Goal: Check status: Check status

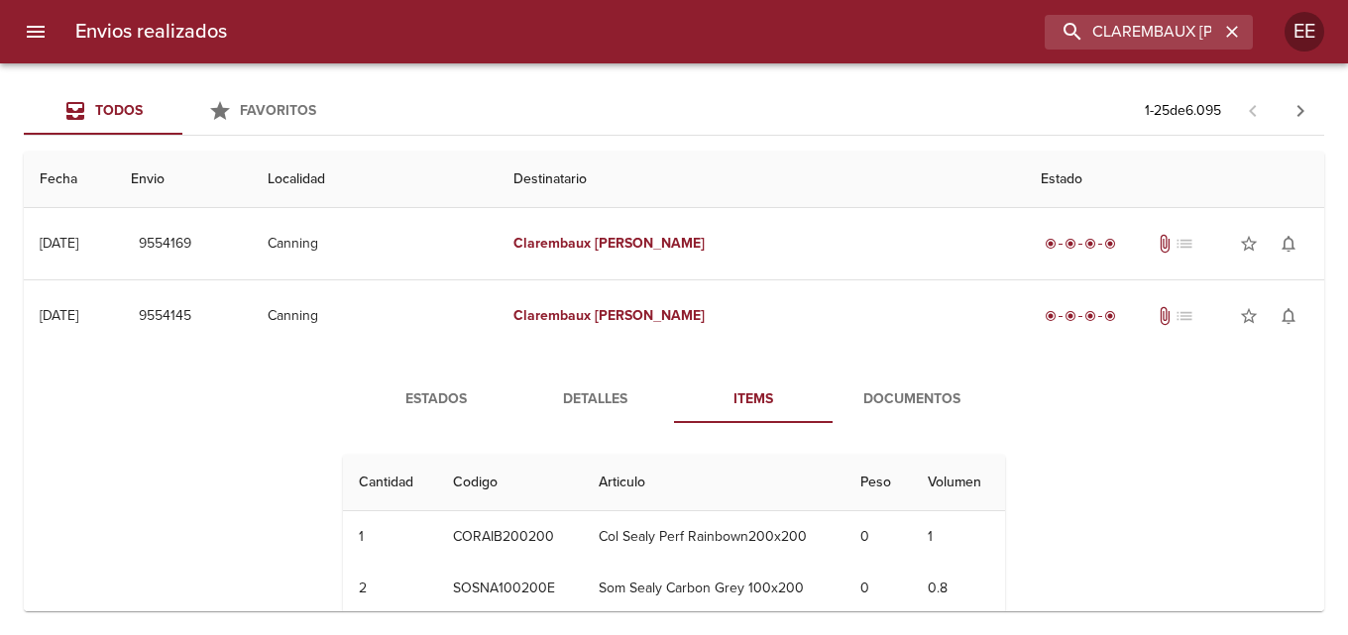
scroll to position [99, 0]
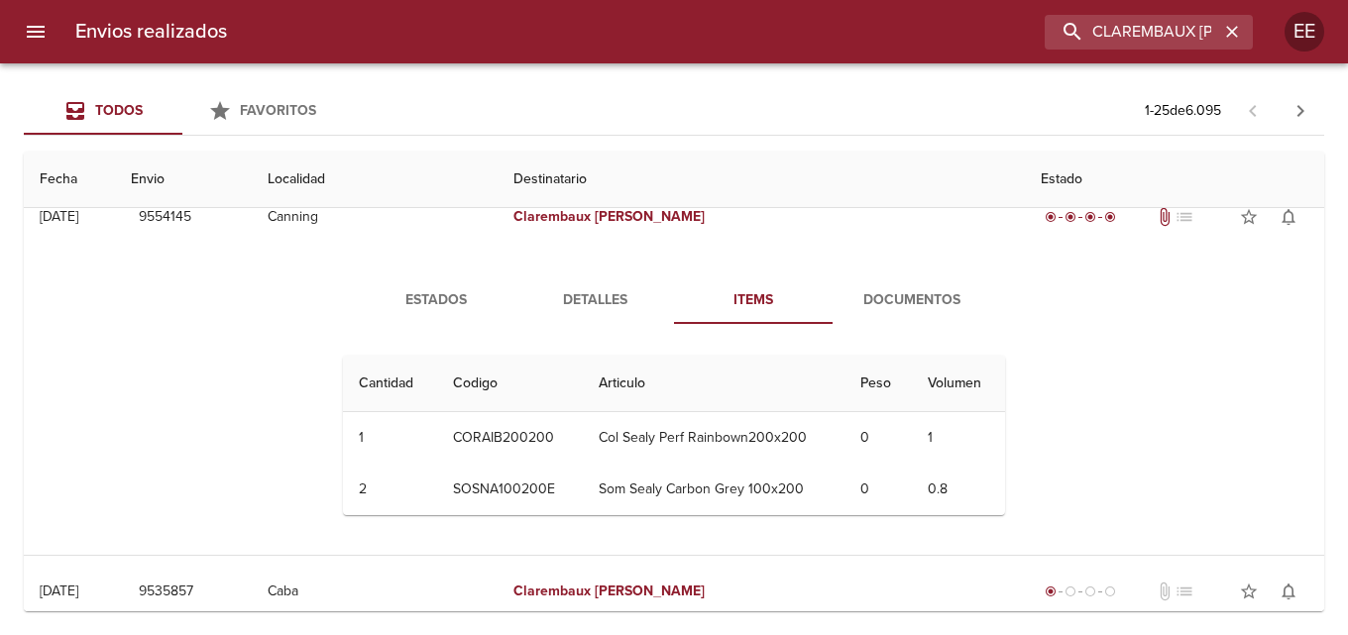
click at [932, 303] on span "Documentos" at bounding box center [912, 300] width 135 height 25
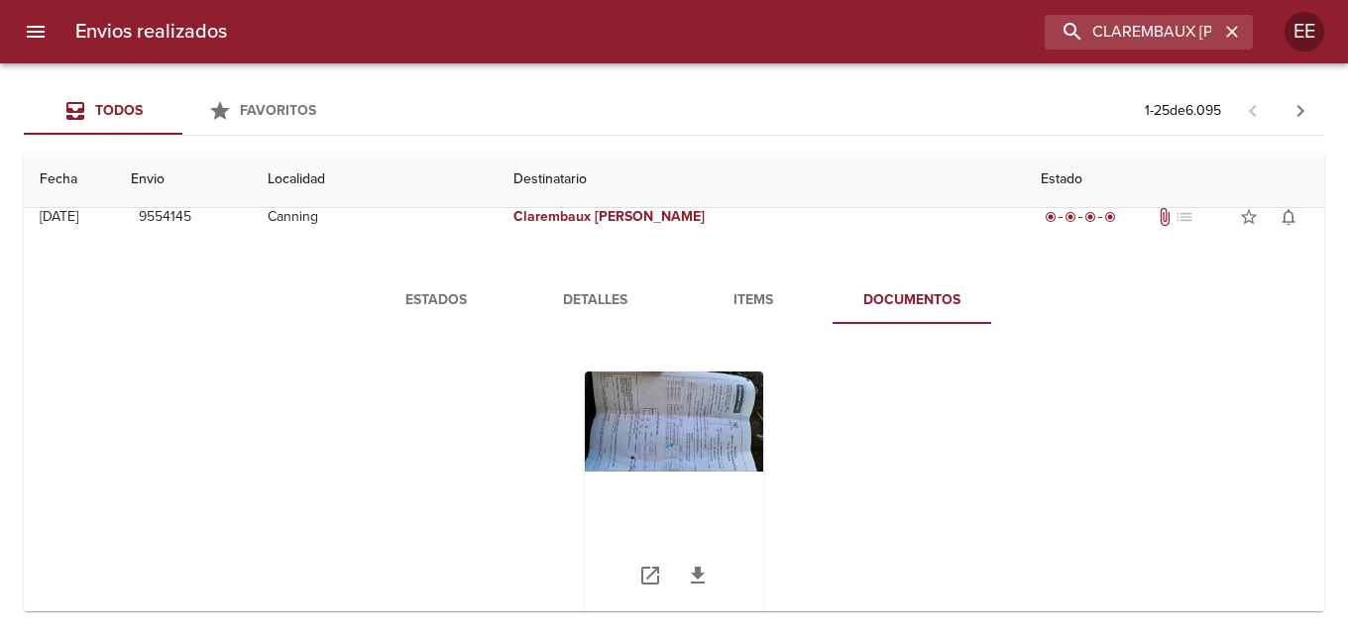
click at [657, 428] on div "Tabla de envíos del cliente" at bounding box center [674, 496] width 178 height 248
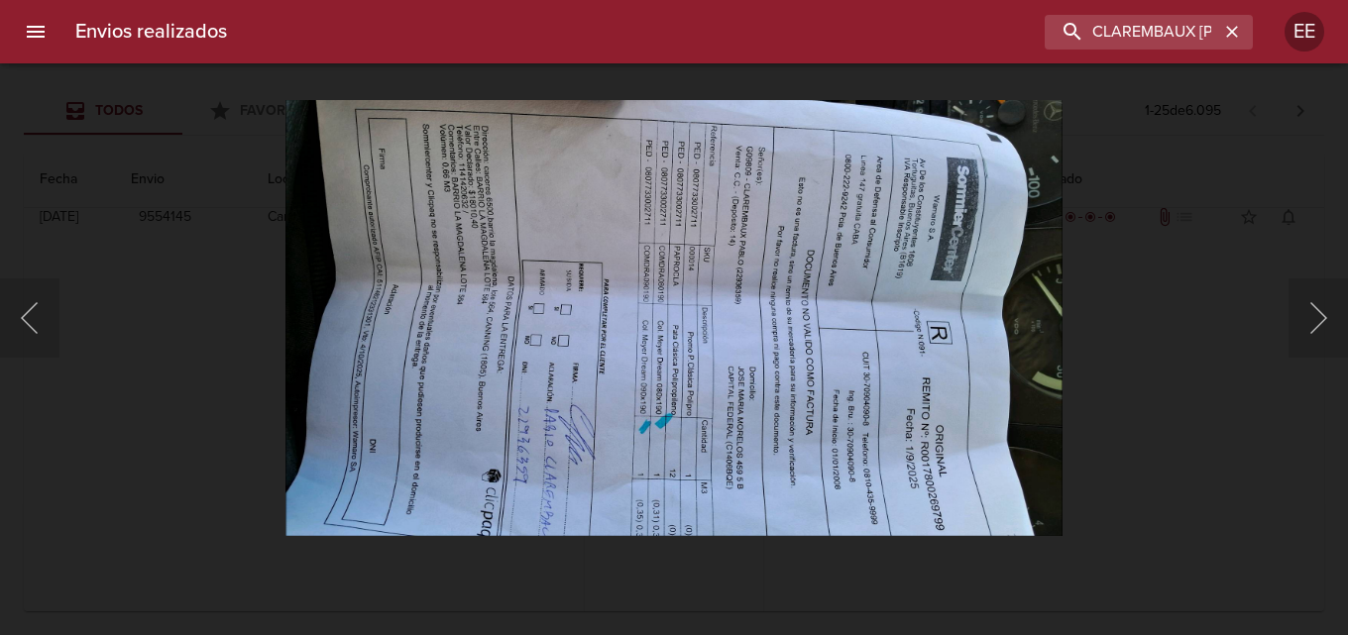
click at [680, 424] on img "Lightbox" at bounding box center [674, 317] width 776 height 437
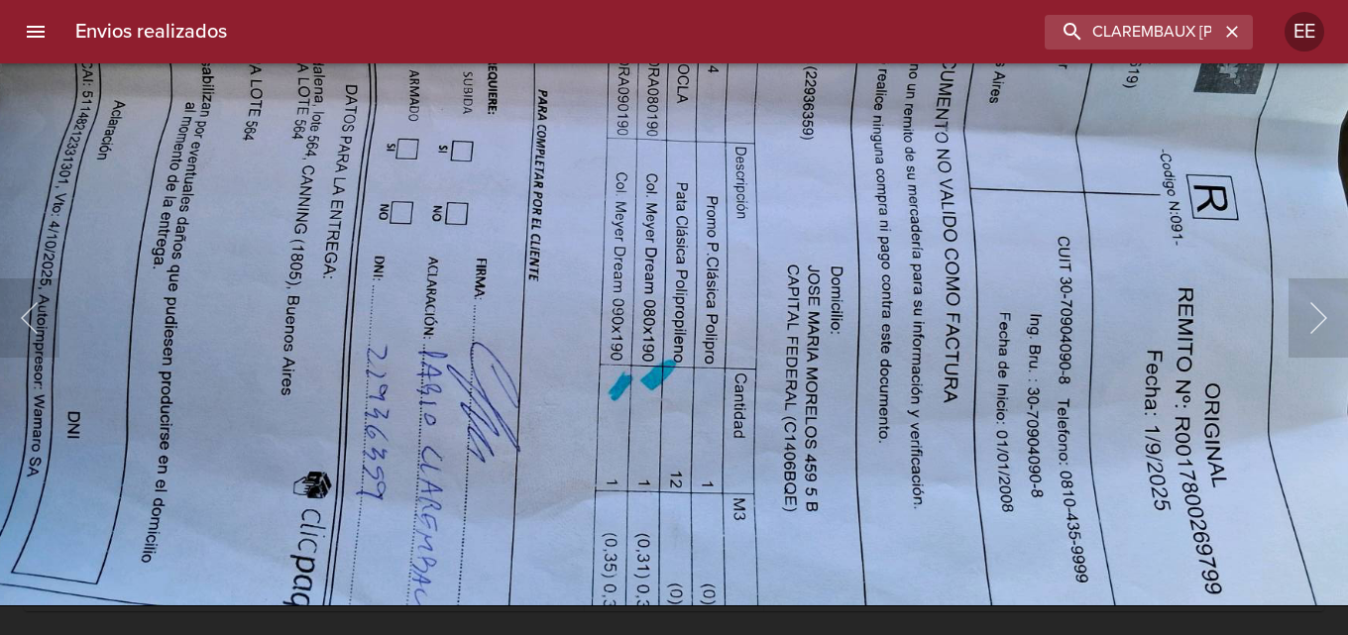
click at [551, 264] on img "Lightbox" at bounding box center [678, 167] width 1559 height 878
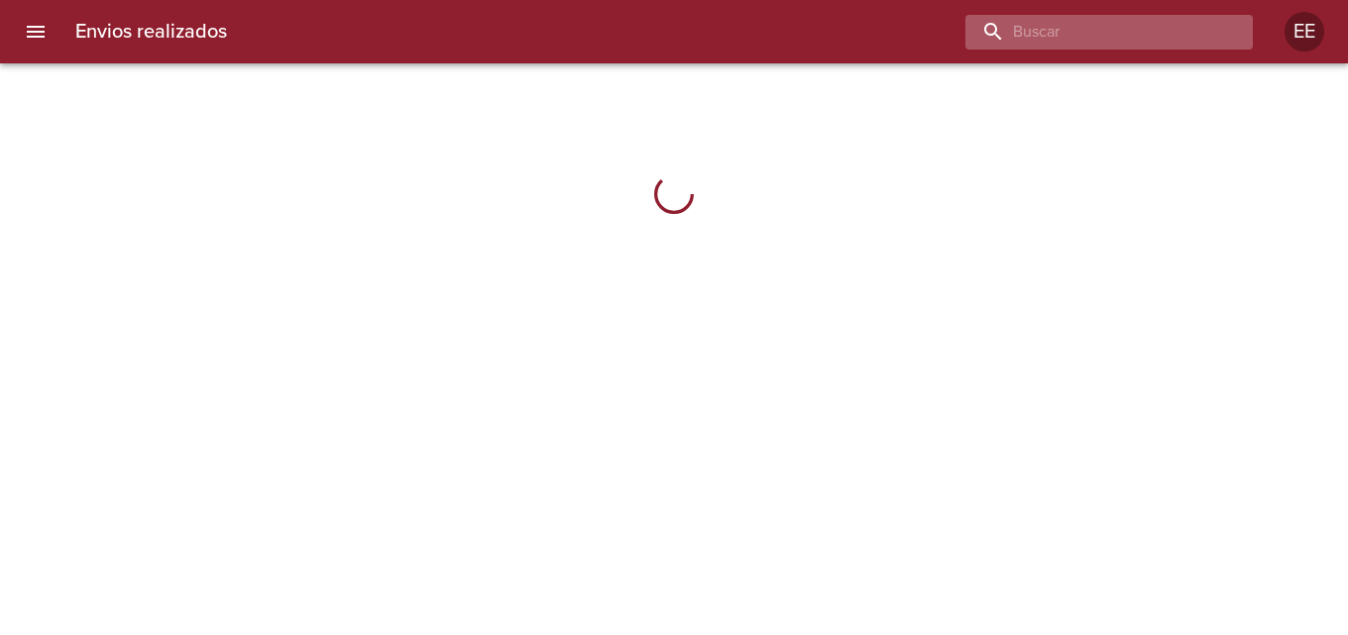
click at [1123, 33] on input "buscar" at bounding box center [1093, 32] width 254 height 35
type input "CLAREMBAUX [PERSON_NAME]"
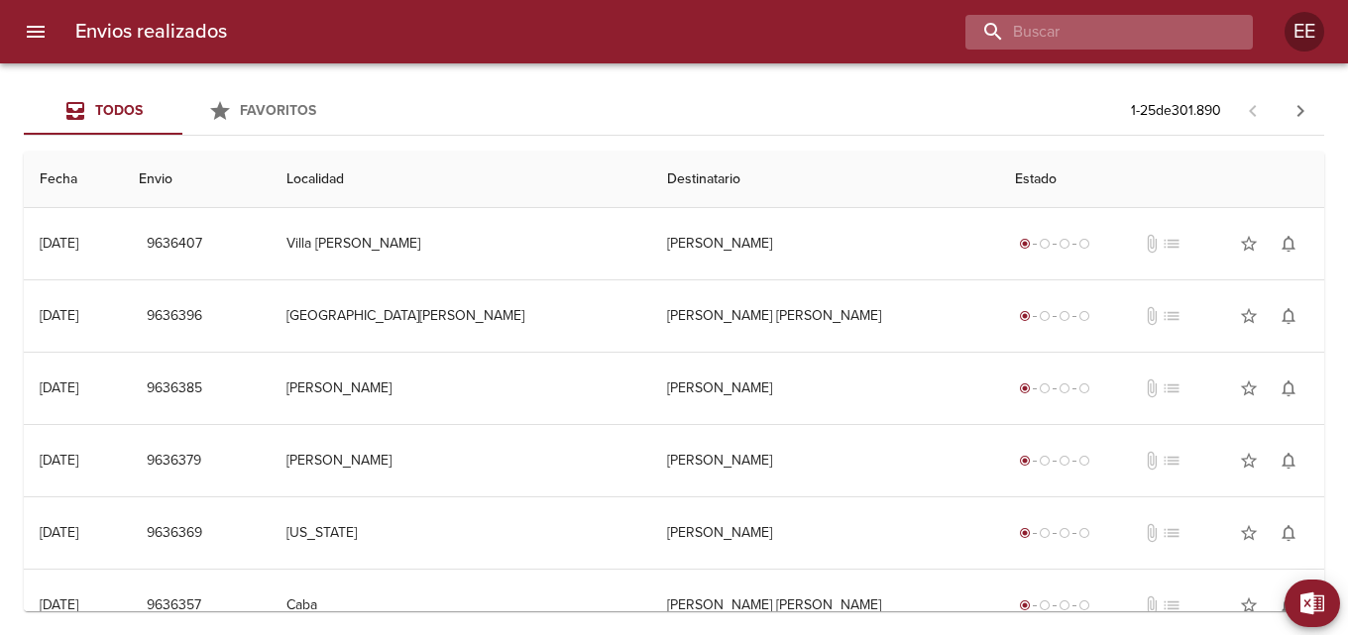
click at [1118, 34] on input "buscar" at bounding box center [1093, 32] width 254 height 35
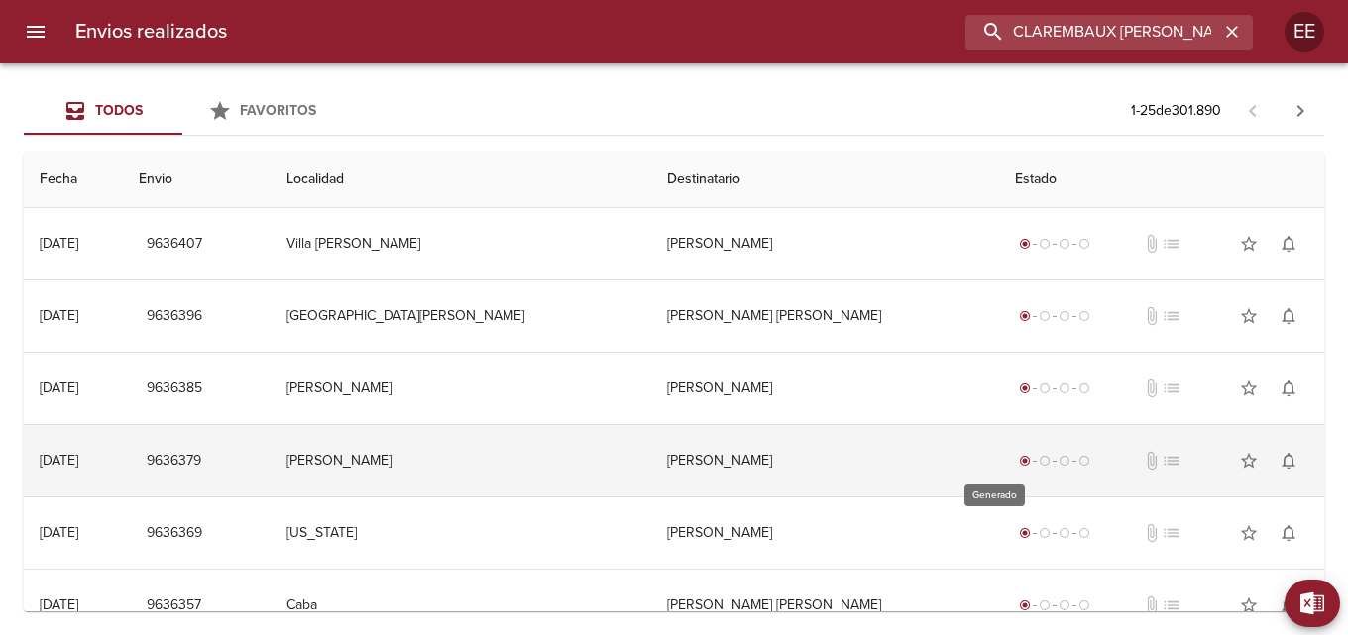
type input "CLAREMBAUX [PERSON_NAME]"
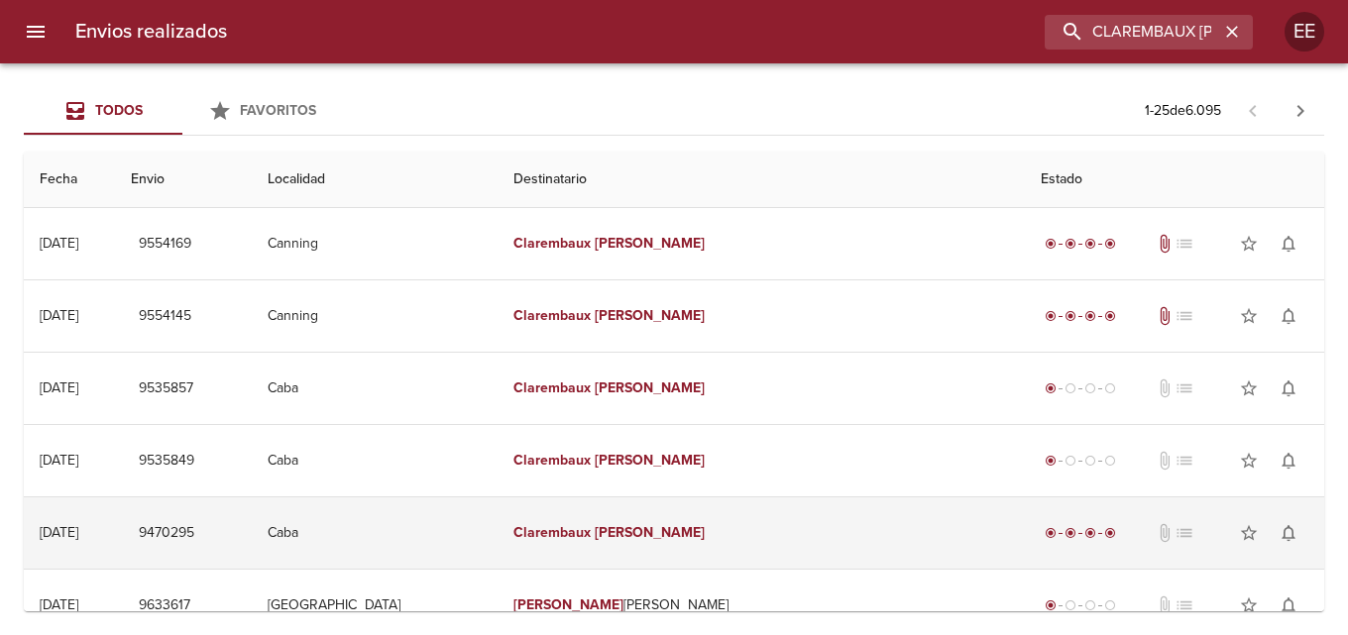
click at [873, 522] on td "Clarembaux Pablo" at bounding box center [761, 533] width 527 height 71
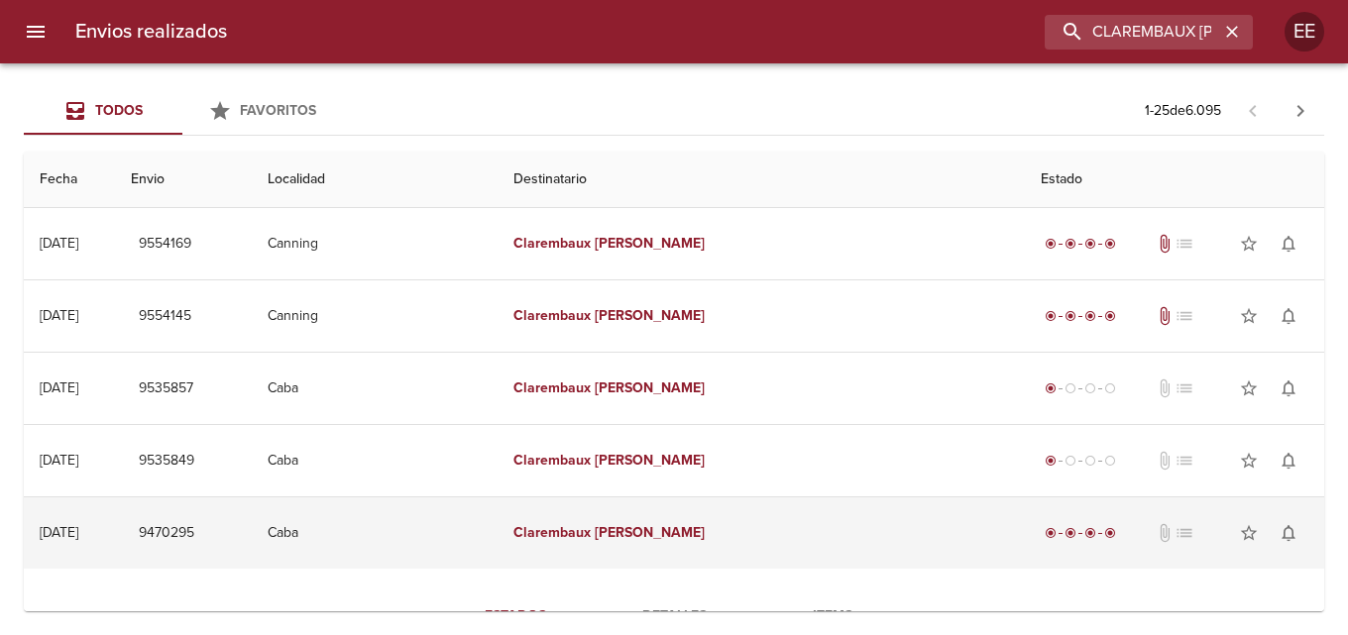
click at [817, 542] on td "Clarembaux Pablo" at bounding box center [761, 533] width 527 height 71
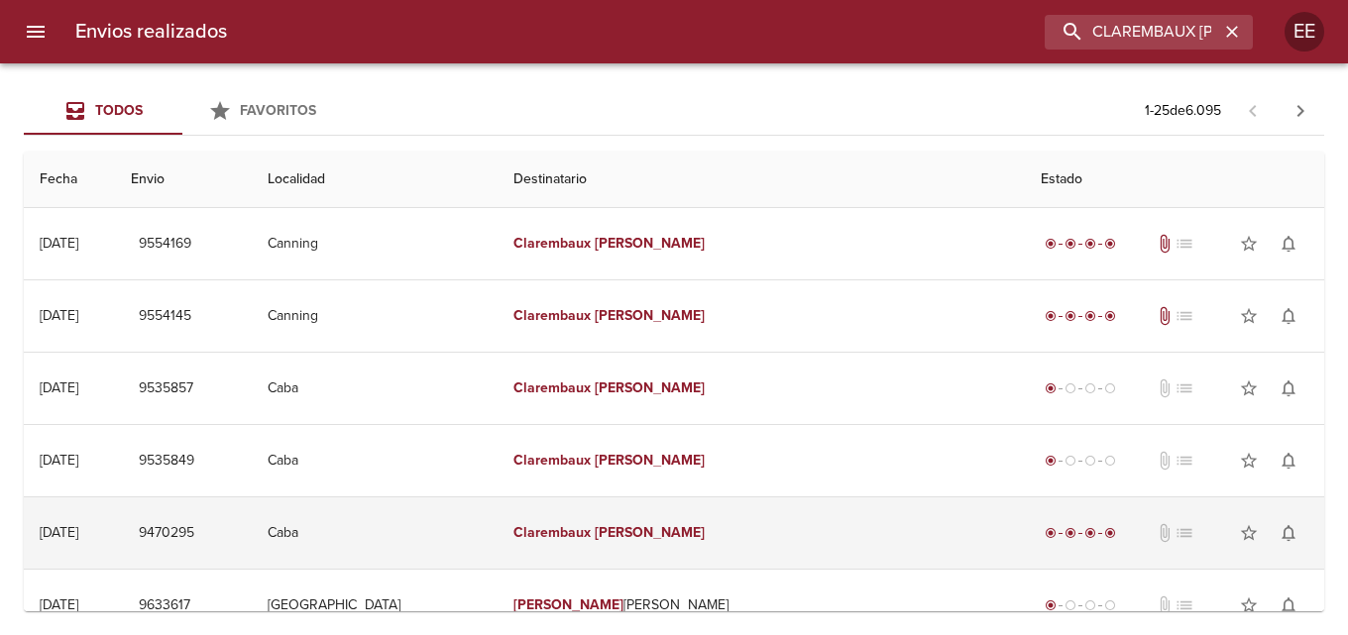
click at [817, 542] on td "Clarembaux Pablo" at bounding box center [761, 533] width 527 height 71
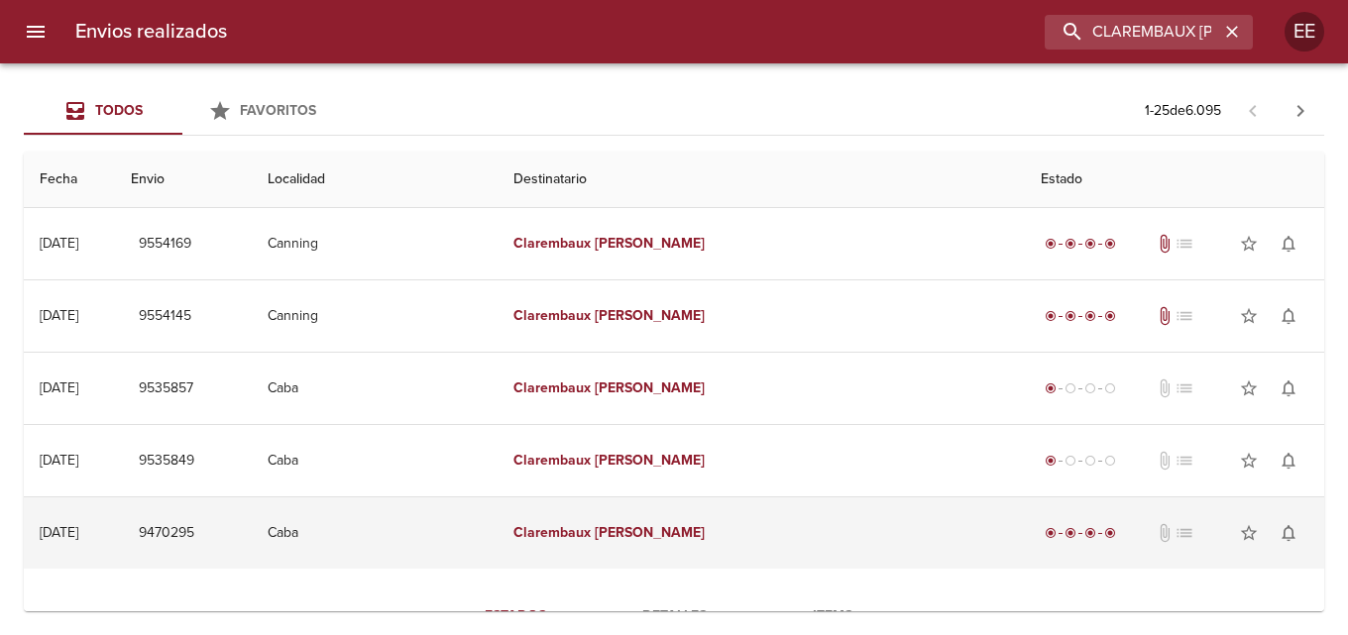
scroll to position [397, 0]
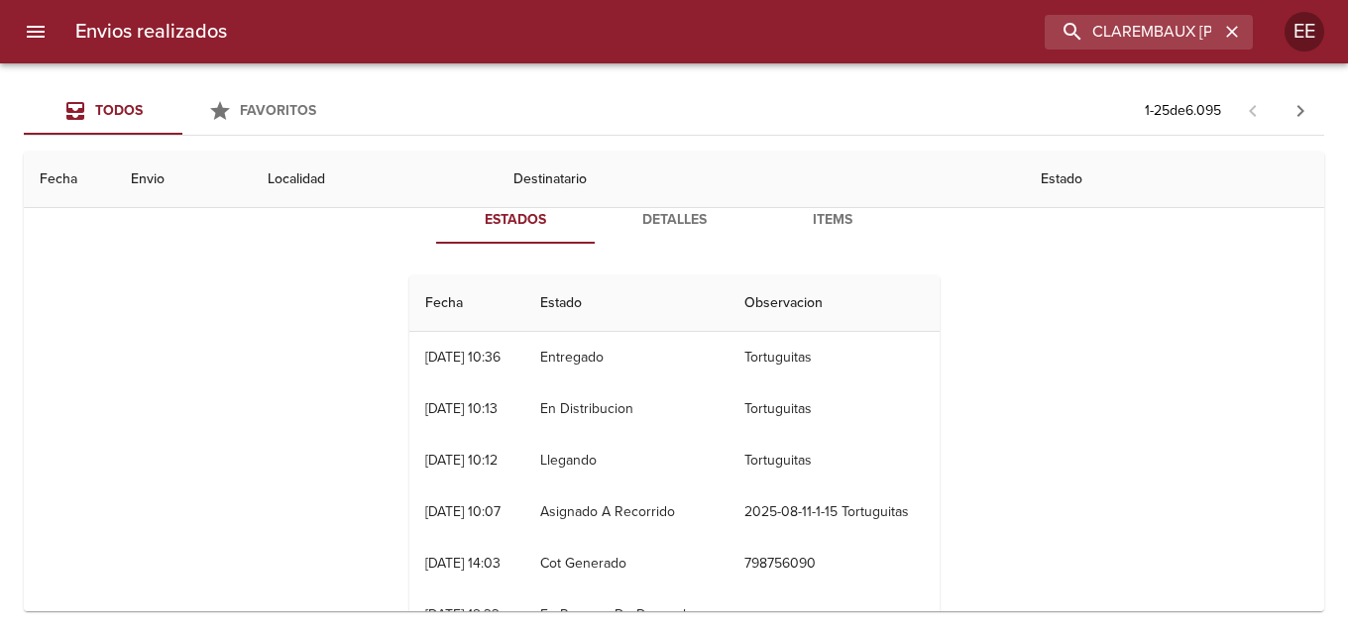
click at [677, 225] on span "Detalles" at bounding box center [674, 220] width 135 height 25
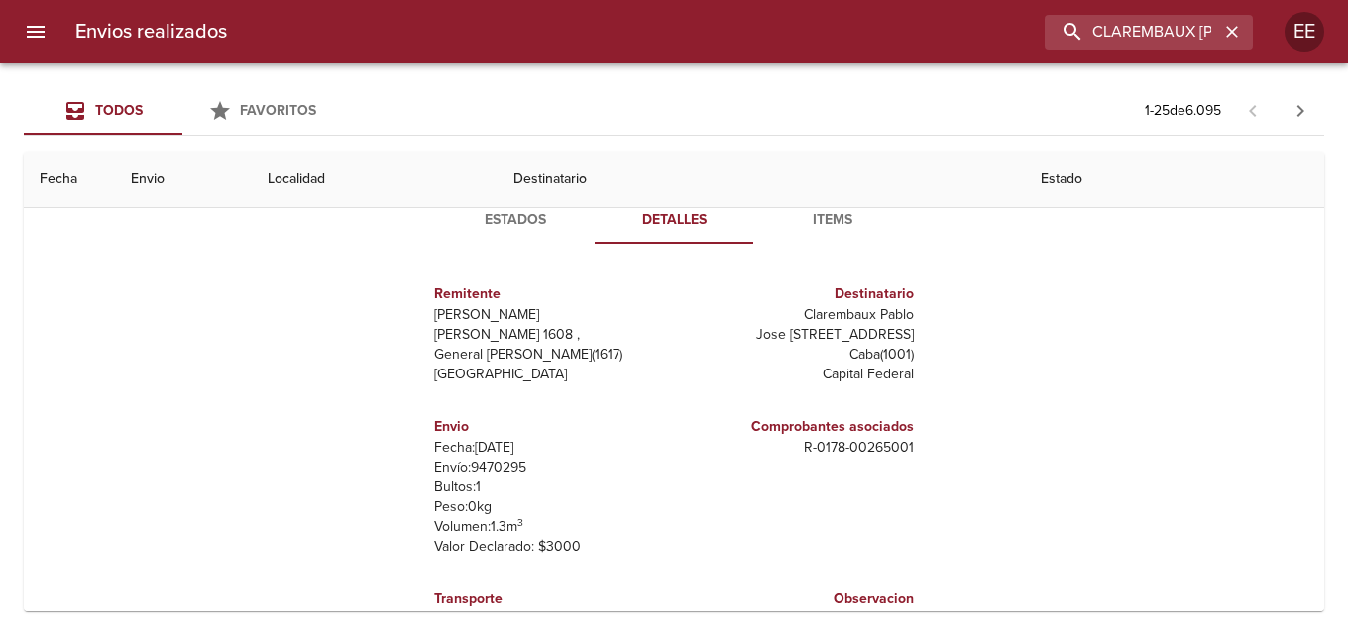
click at [827, 236] on button "Items" at bounding box center [832, 220] width 159 height 48
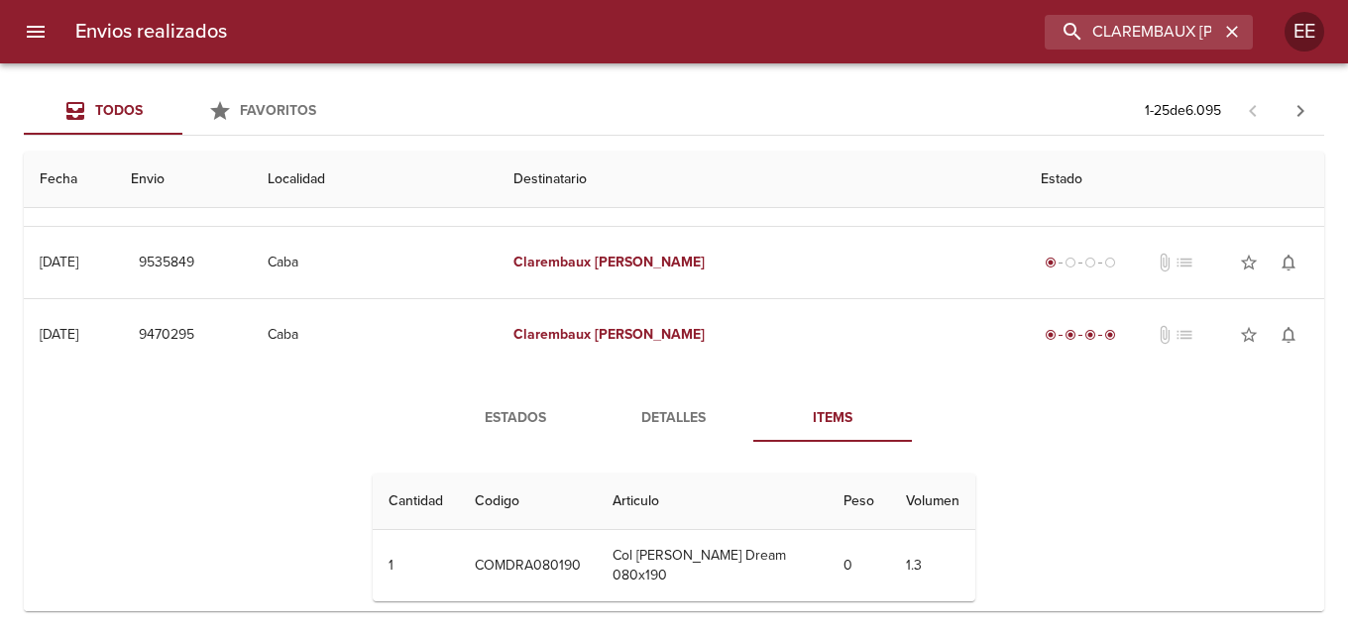
scroll to position [297, 0]
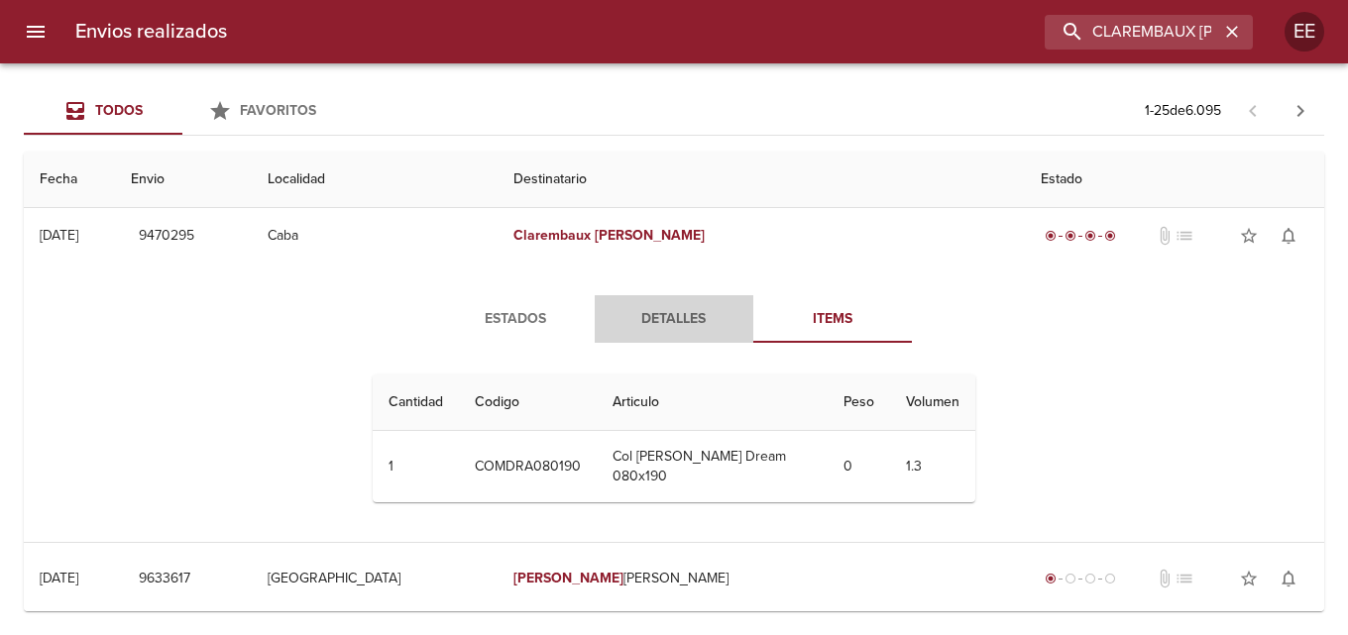
click at [646, 327] on span "Detalles" at bounding box center [674, 319] width 135 height 25
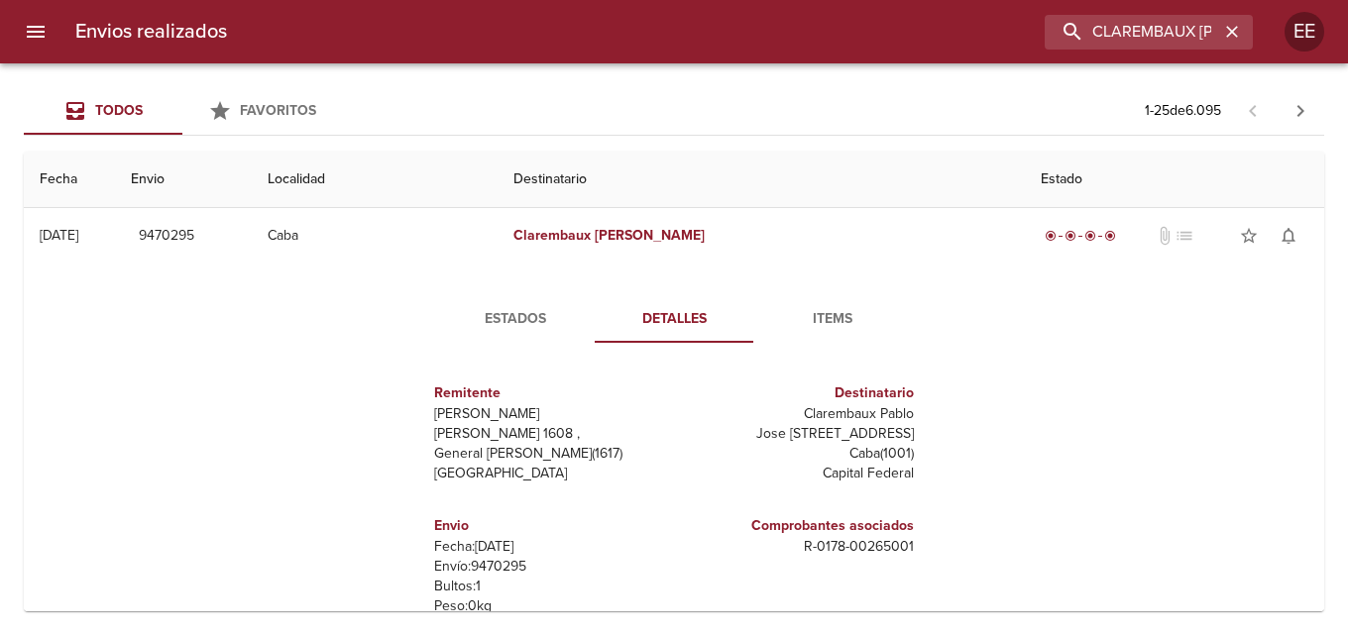
scroll to position [198, 0]
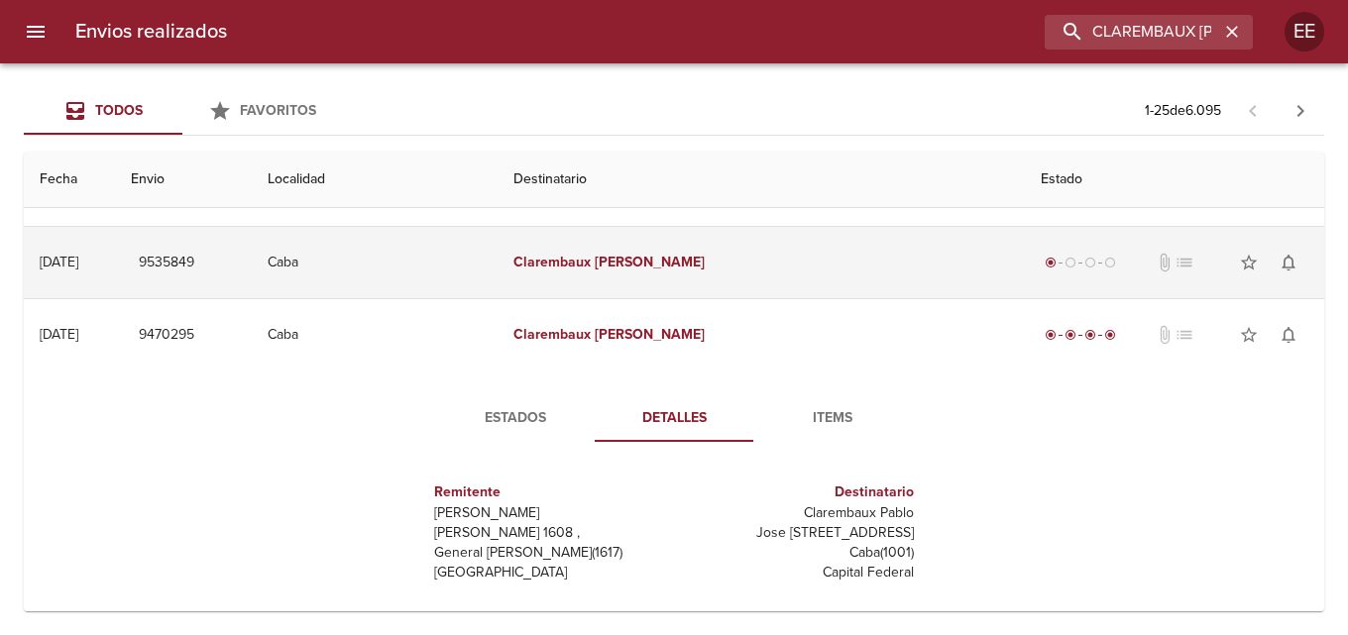
click at [815, 282] on td "Clarembaux Pablo" at bounding box center [761, 262] width 527 height 71
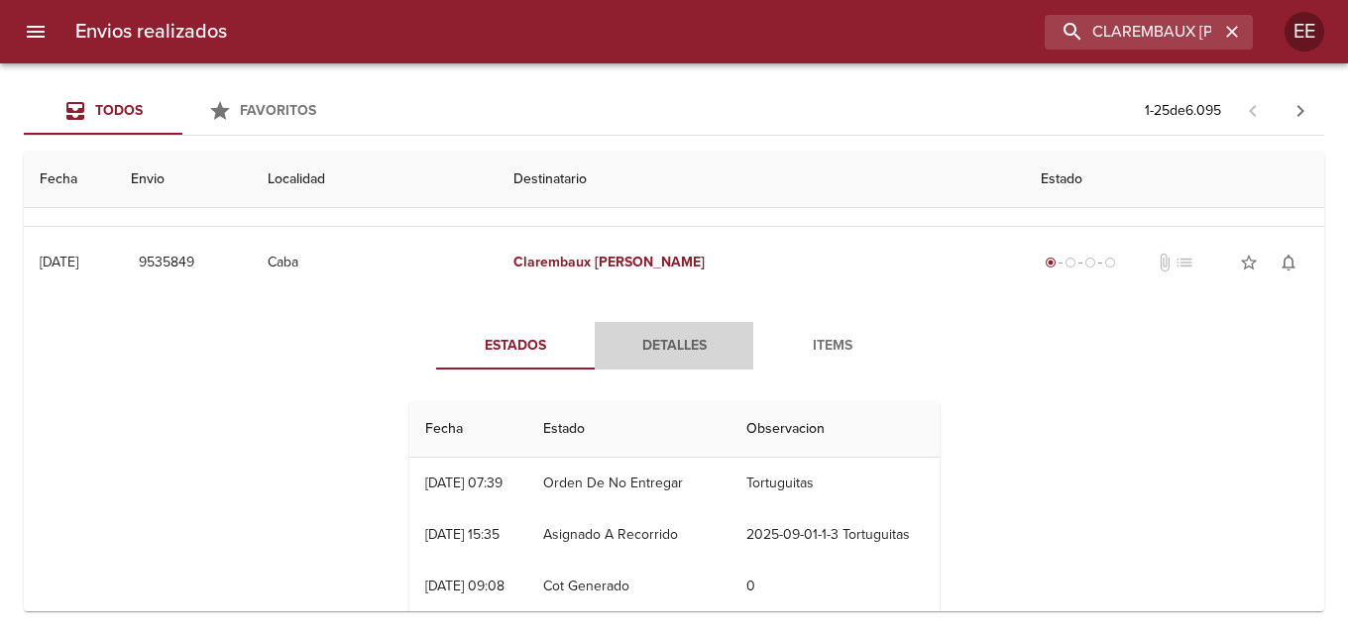
click at [660, 354] on span "Detalles" at bounding box center [674, 346] width 135 height 25
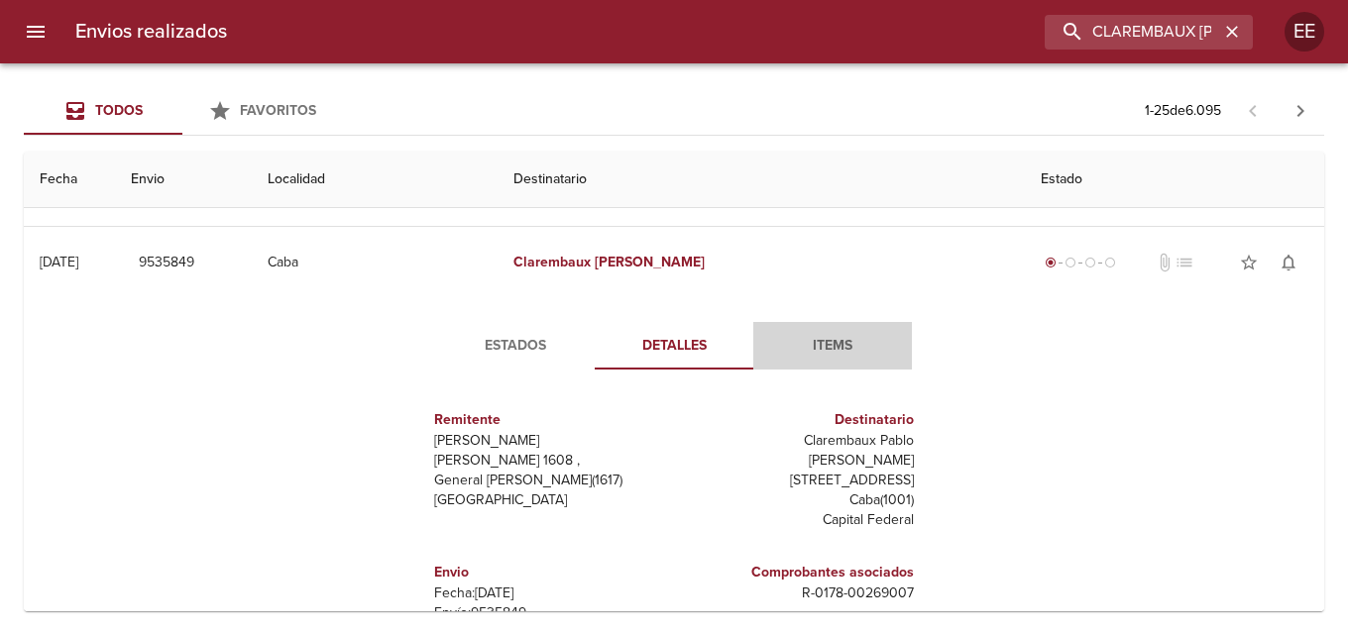
click at [827, 344] on span "Items" at bounding box center [832, 346] width 135 height 25
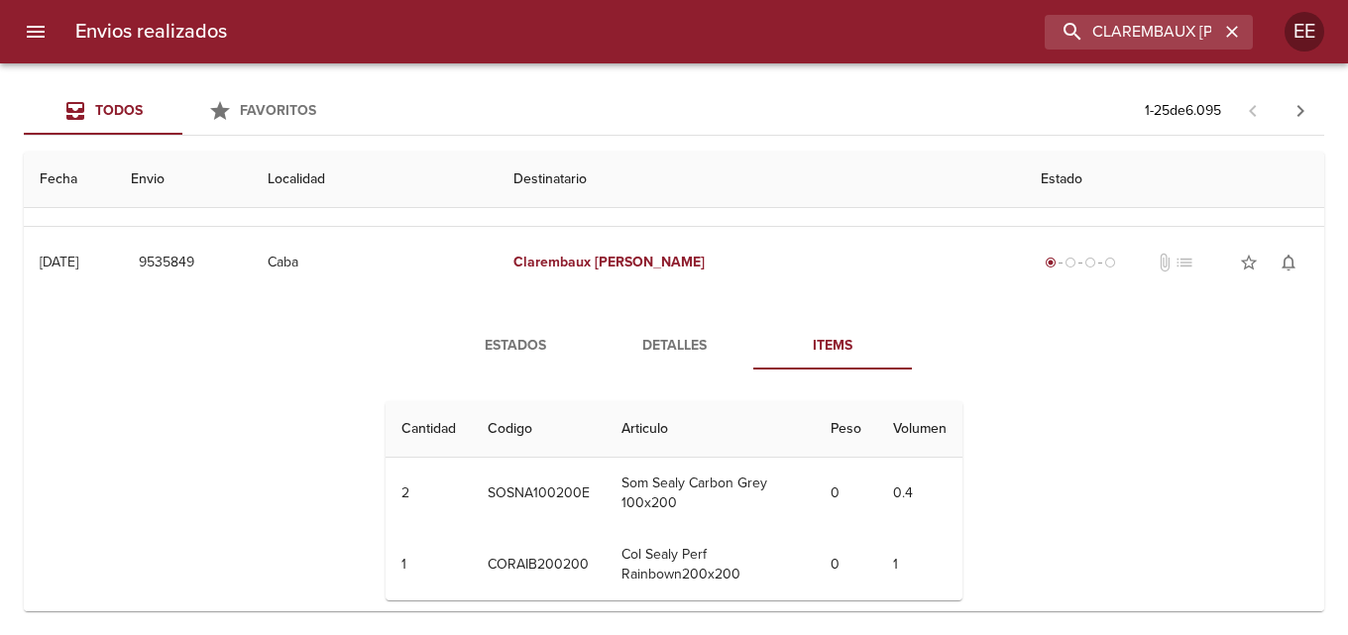
scroll to position [0, 0]
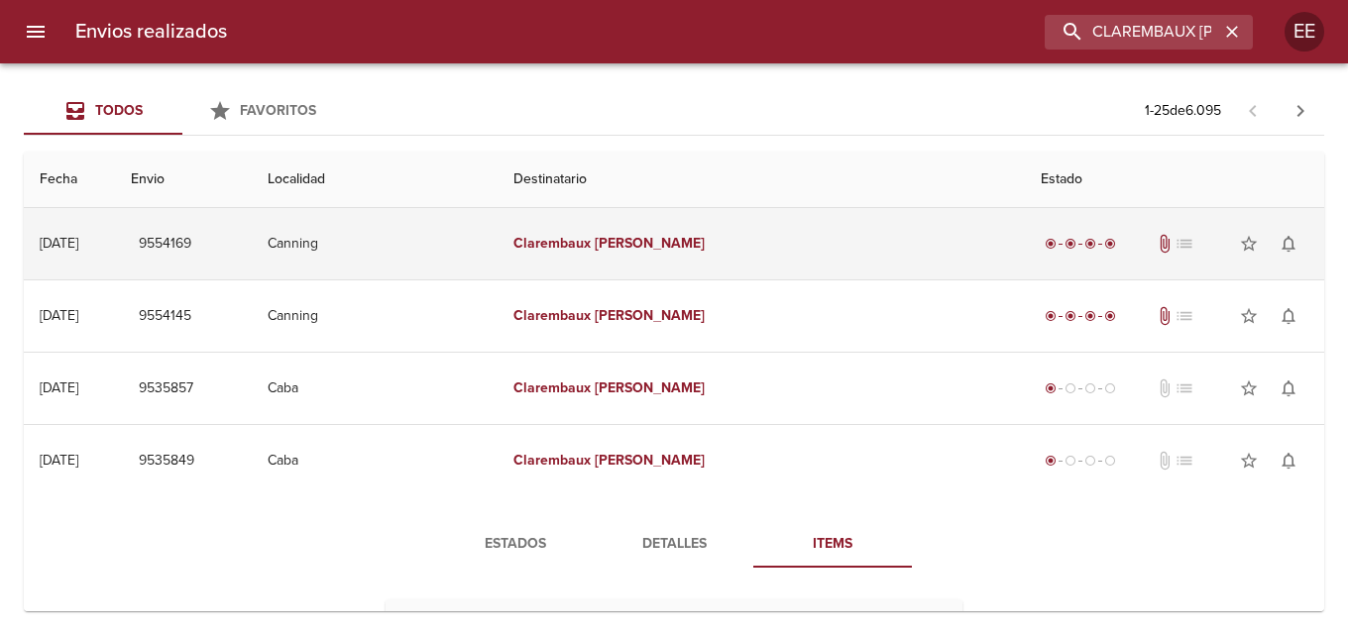
click at [828, 271] on td "Clarembaux Pablo" at bounding box center [761, 243] width 527 height 71
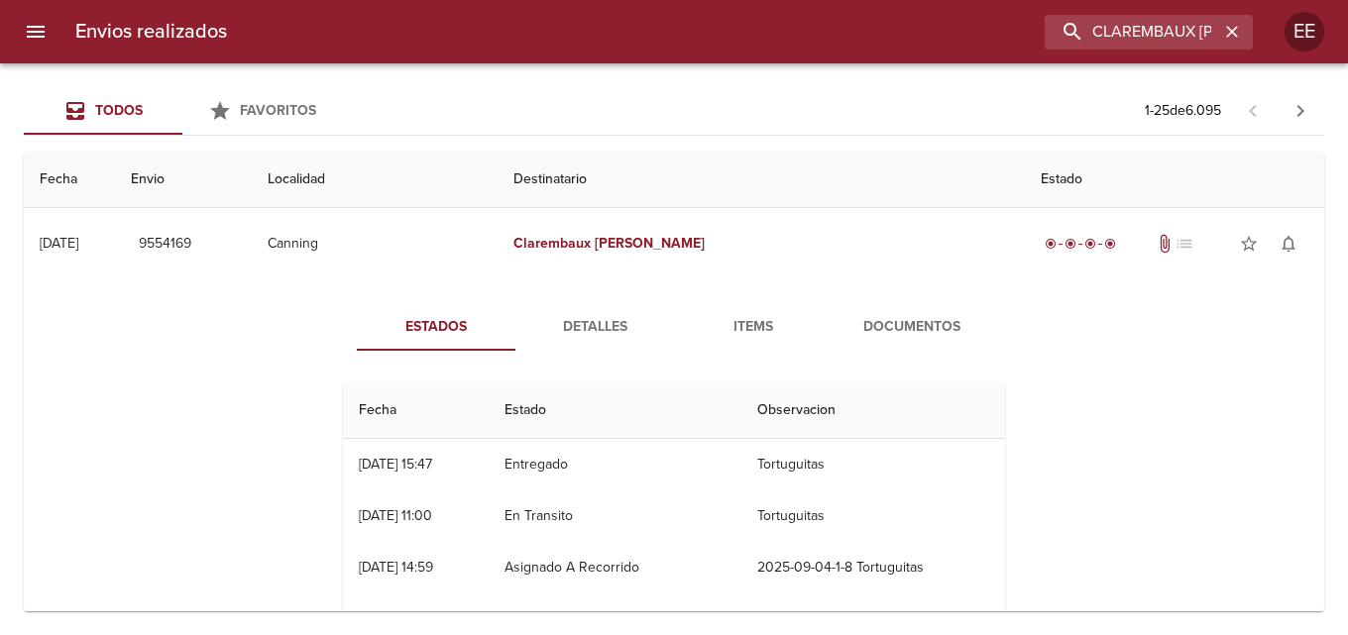
click at [900, 322] on span "Documentos" at bounding box center [912, 327] width 135 height 25
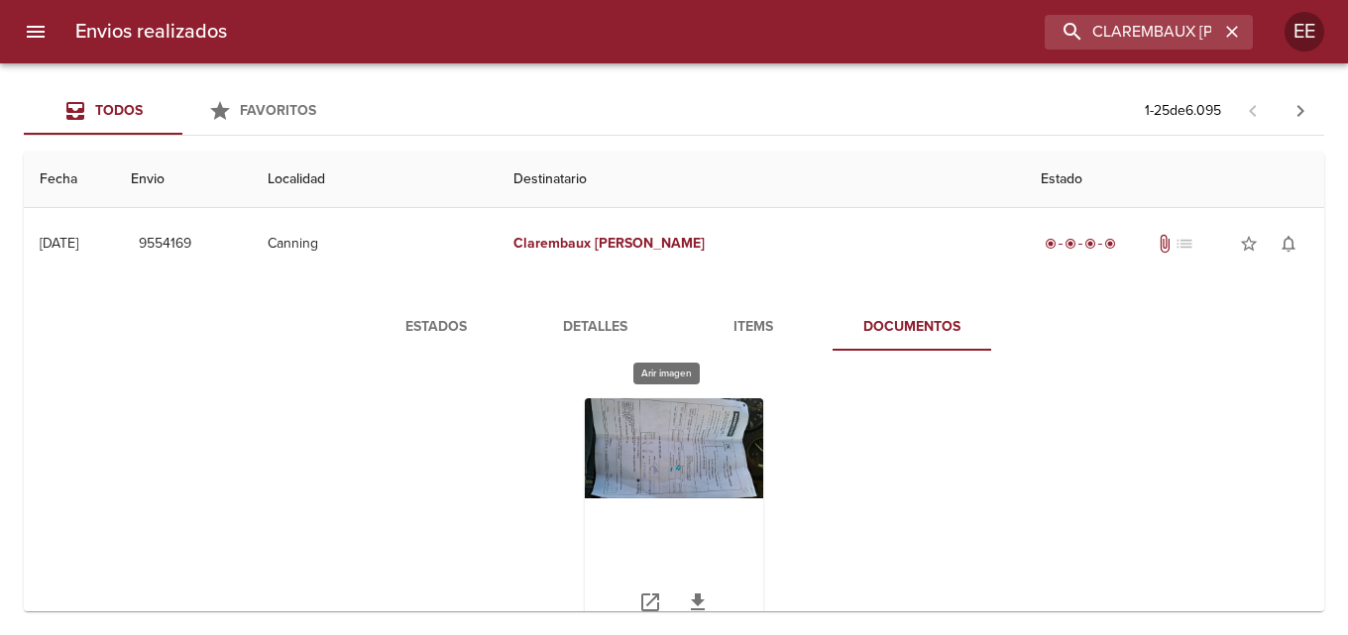
click at [679, 437] on div "Tabla de envíos del cliente" at bounding box center [674, 523] width 178 height 248
